Goal: Task Accomplishment & Management: Manage account settings

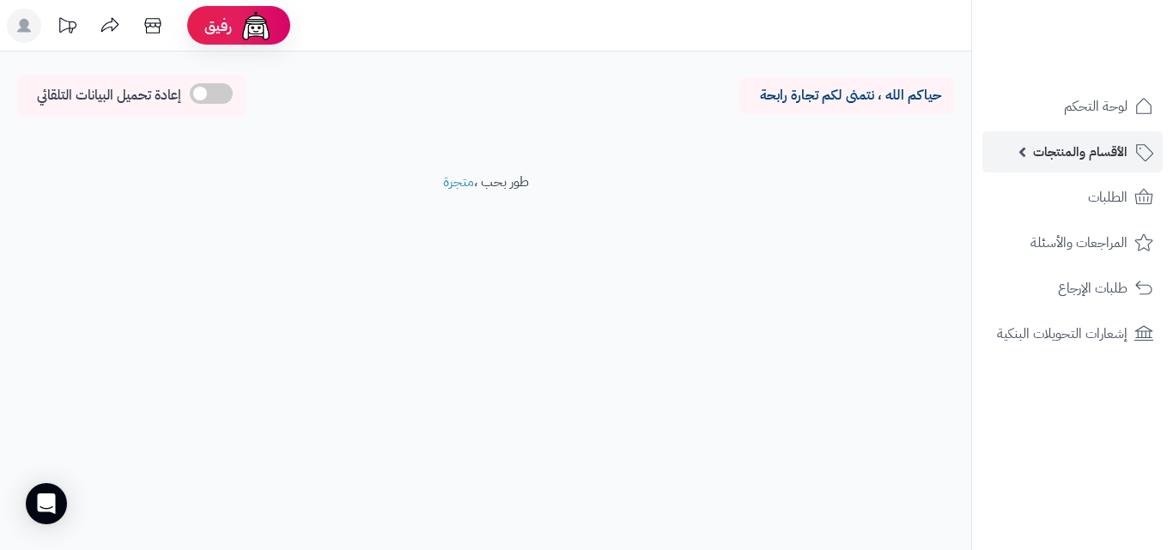
click at [1008, 163] on link "الأقسام والمنتجات" at bounding box center [1072, 151] width 180 height 41
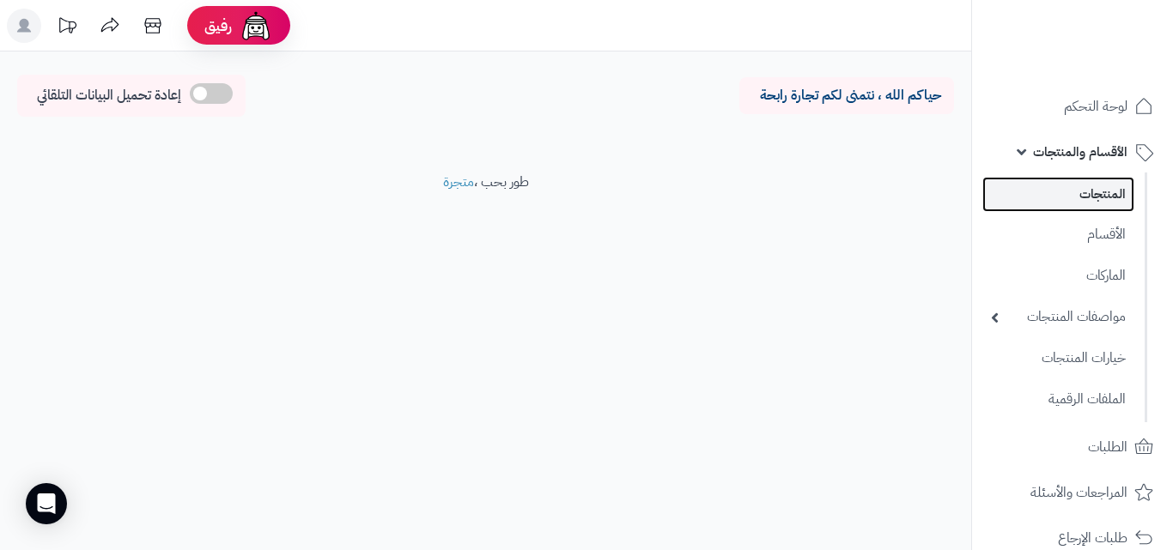
click at [1027, 181] on link "المنتجات" at bounding box center [1058, 194] width 152 height 35
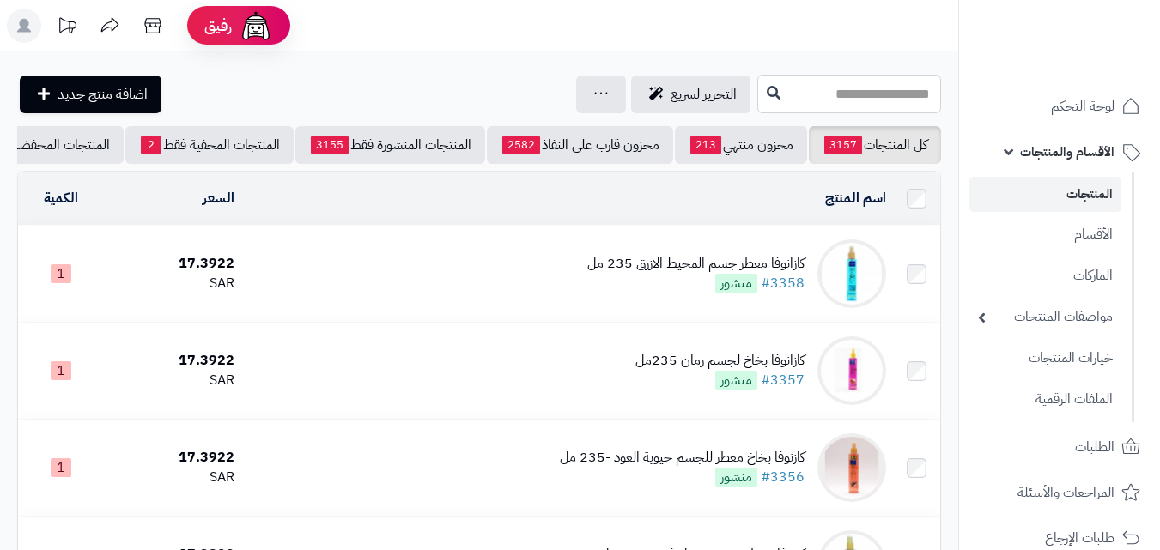
click at [933, 87] on input "text" at bounding box center [849, 94] width 184 height 39
type input "*"
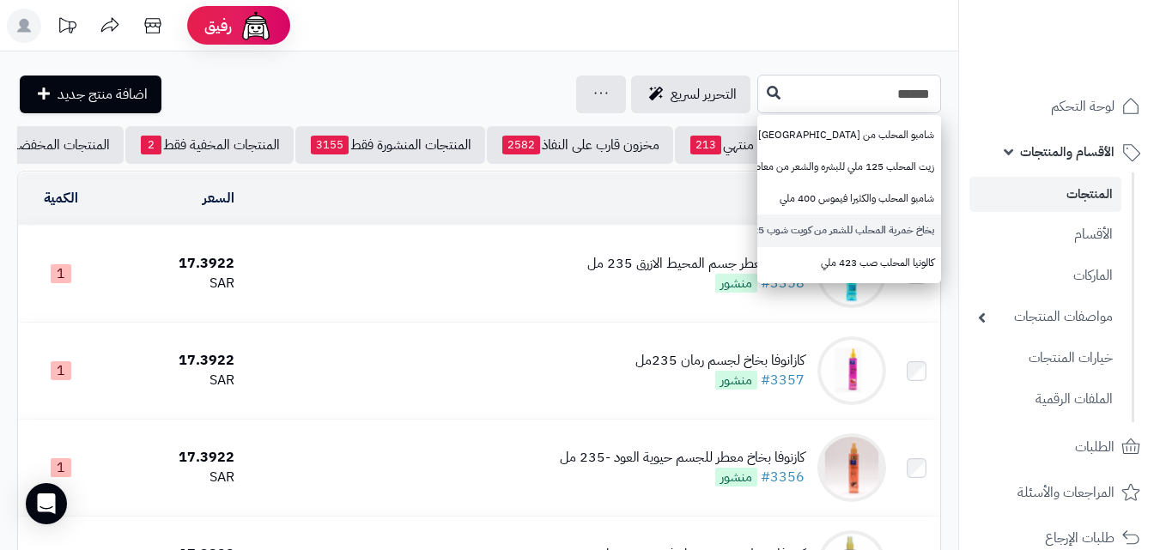
type input "******"
click at [888, 228] on link "بخاخ خمرية المحلب للشعر من كويت شوب 125مل" at bounding box center [849, 231] width 184 height 32
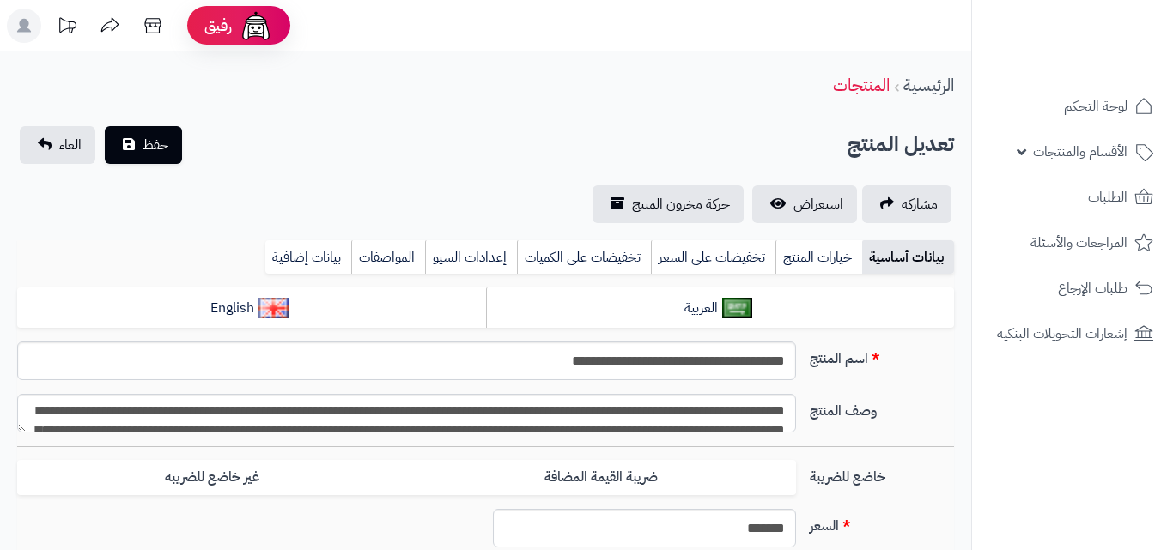
type input "*****"
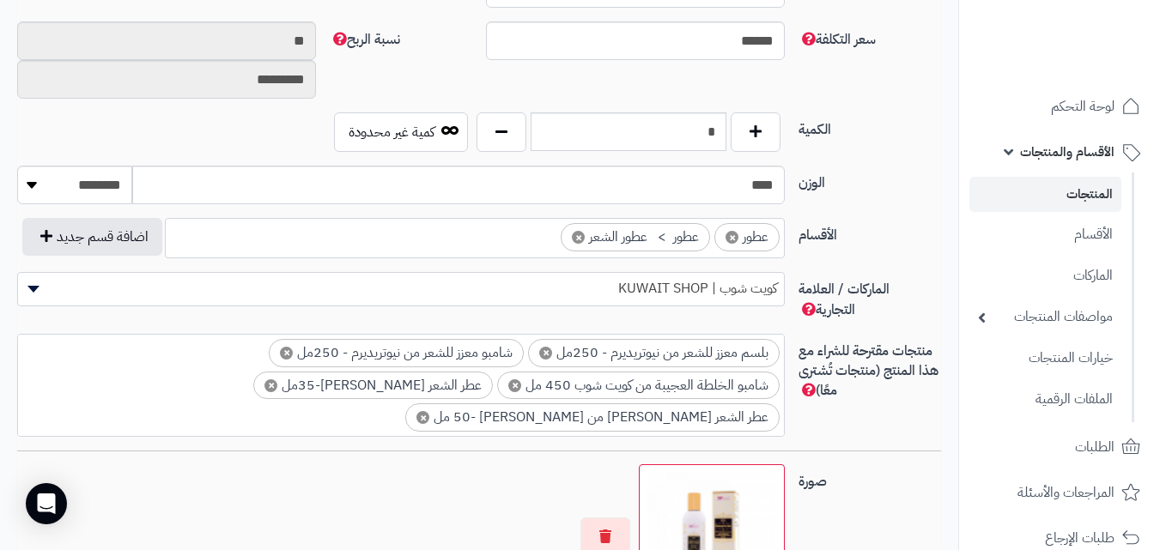
scroll to position [859, 0]
drag, startPoint x: 721, startPoint y: 125, endPoint x: 675, endPoint y: 137, distance: 46.9
click at [675, 137] on input "*" at bounding box center [629, 131] width 196 height 39
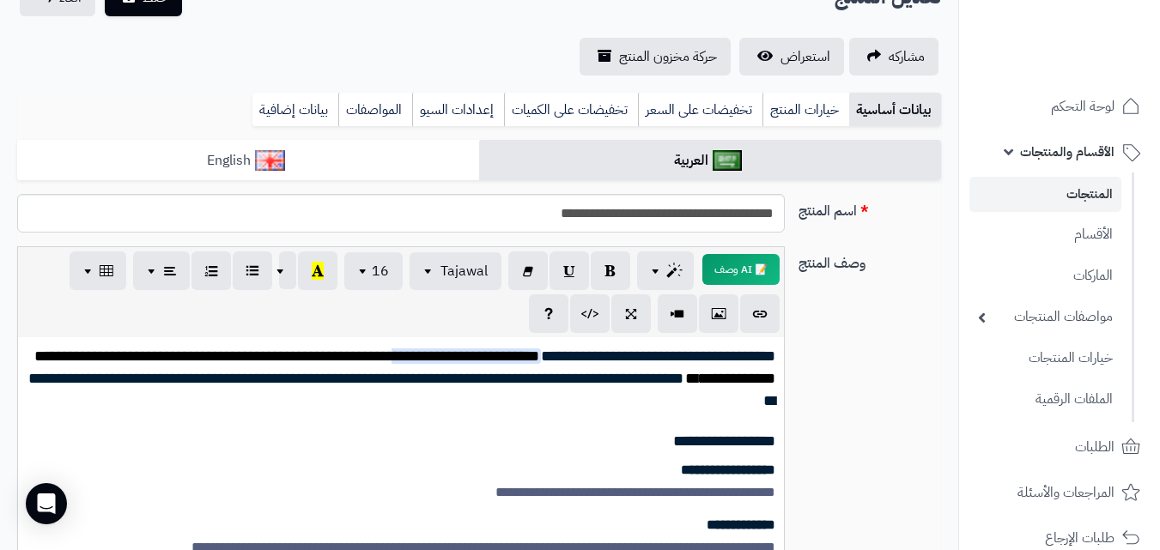
scroll to position [0, 0]
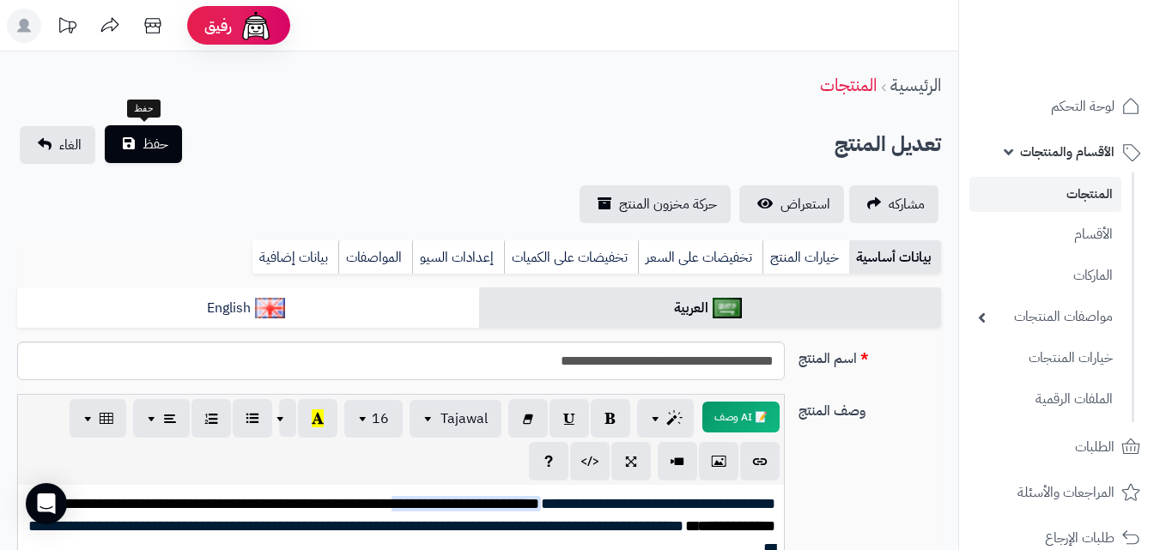
type input "*"
click at [143, 149] on span "حفظ" at bounding box center [156, 144] width 26 height 21
